Goal: Transaction & Acquisition: Purchase product/service

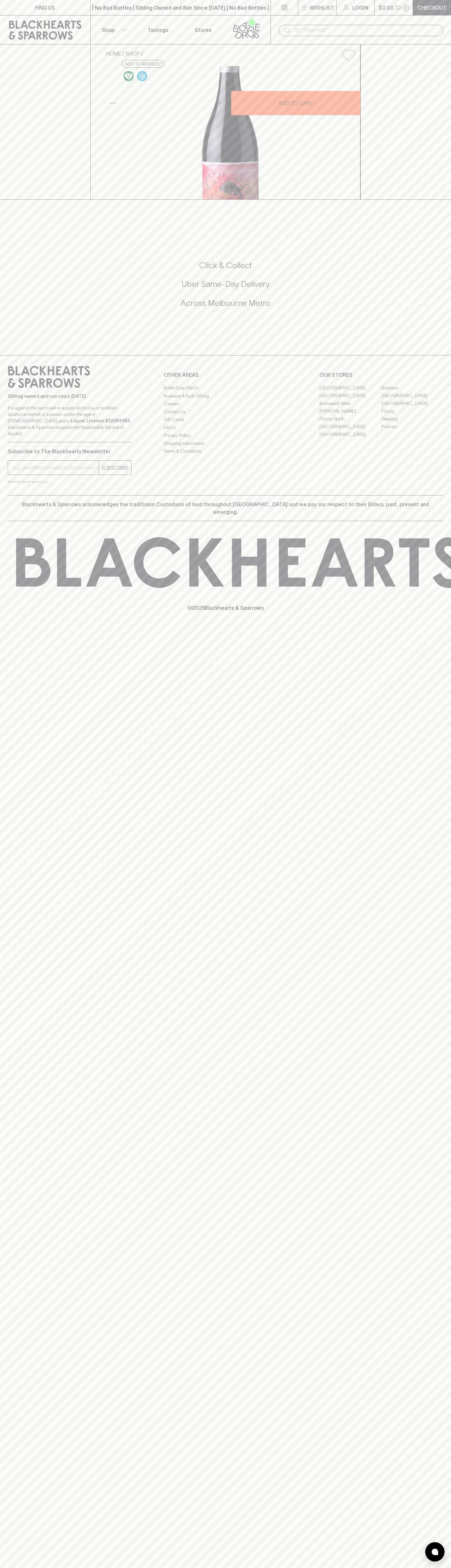
click at [391, 1] on button "$0.00 0" at bounding box center [394, 7] width 38 height 15
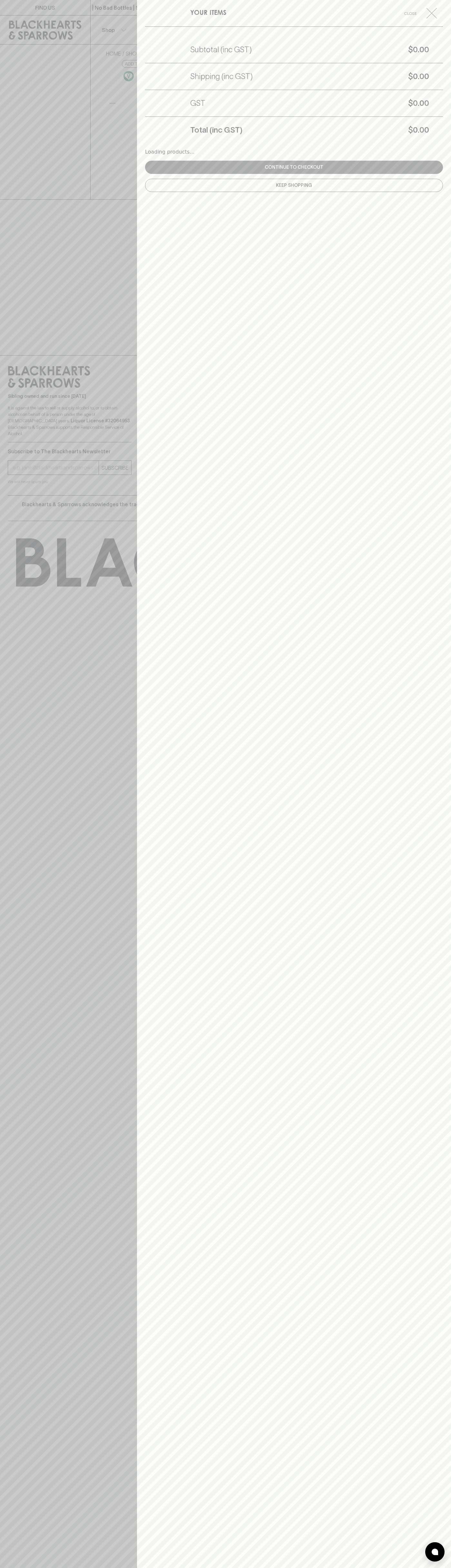
click at [435, 930] on div "YOUR ITEMS Close Subtotal (inc GST) $0.00 Shipping (inc GST) $0.00 GST $0.00 To…" at bounding box center [294, 784] width 314 height 1568
click at [12, 1567] on html "FIND US | No Bad Bottles | Sibling Owned and Run Since [DATE] | No Bad Bottles …" at bounding box center [226, 784] width 451 height 1568
click at [18, 943] on div at bounding box center [226, 784] width 451 height 1568
